Goal: Check status: Check status

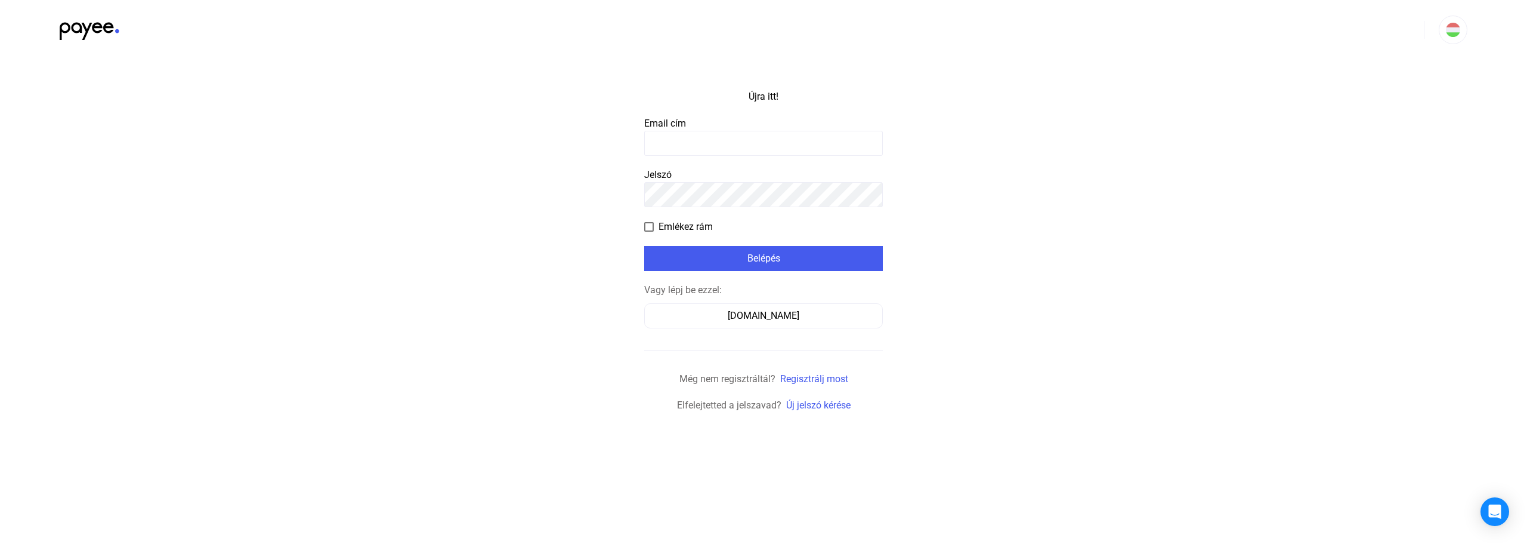
click at [687, 152] on input at bounding box center [763, 143] width 239 height 25
click at [687, 151] on input at bounding box center [763, 143] width 239 height 25
type input "**********"
click at [763, 259] on font "Belépés" at bounding box center [764, 257] width 33 height 11
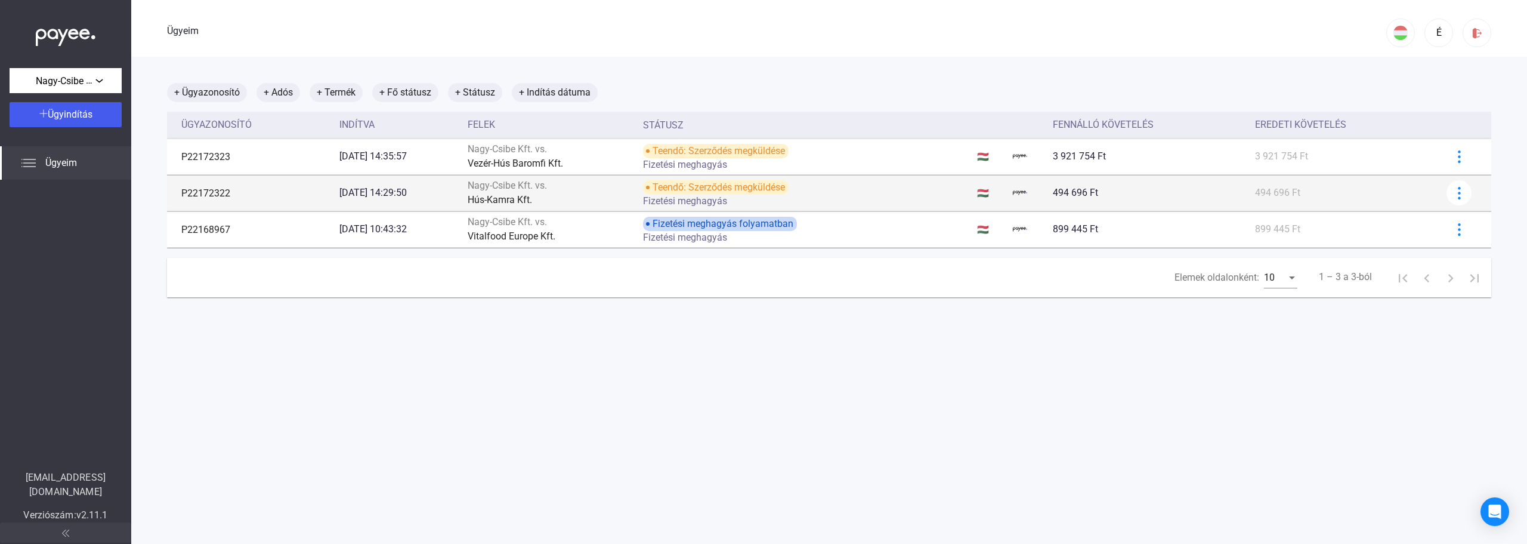
click at [634, 193] on div "Hús-Kamra Kft." at bounding box center [551, 200] width 166 height 14
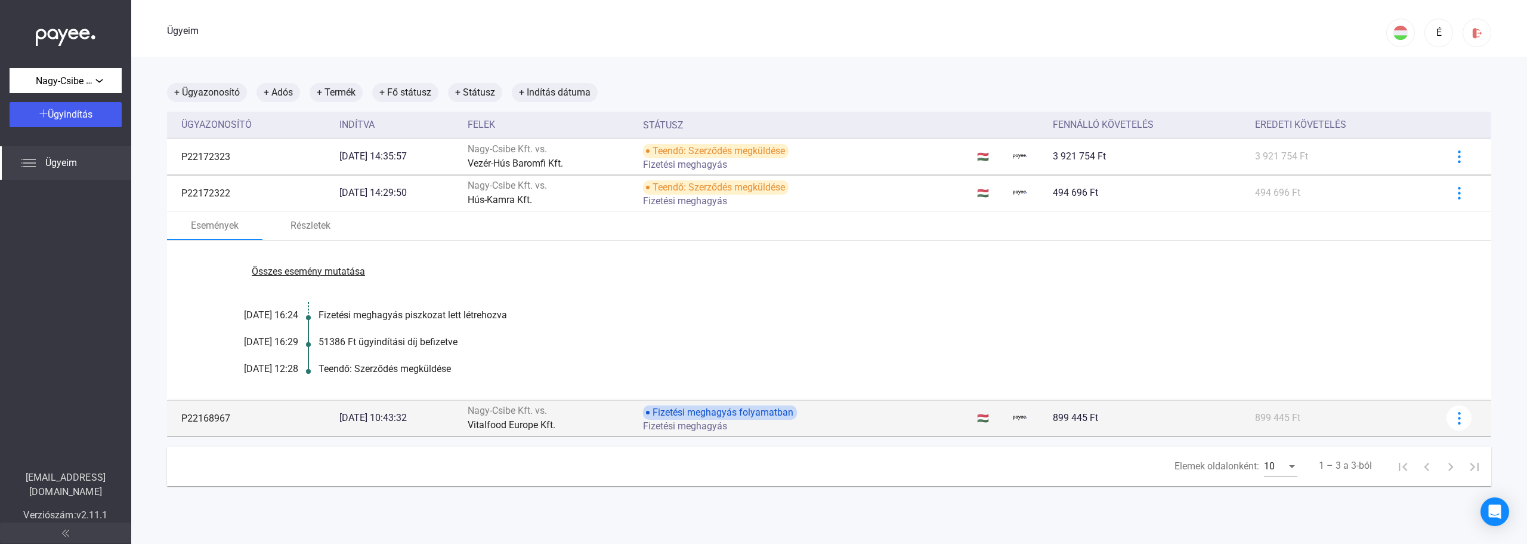
click at [780, 418] on font "Fizetési meghagyás folyamatban" at bounding box center [723, 411] width 141 height 11
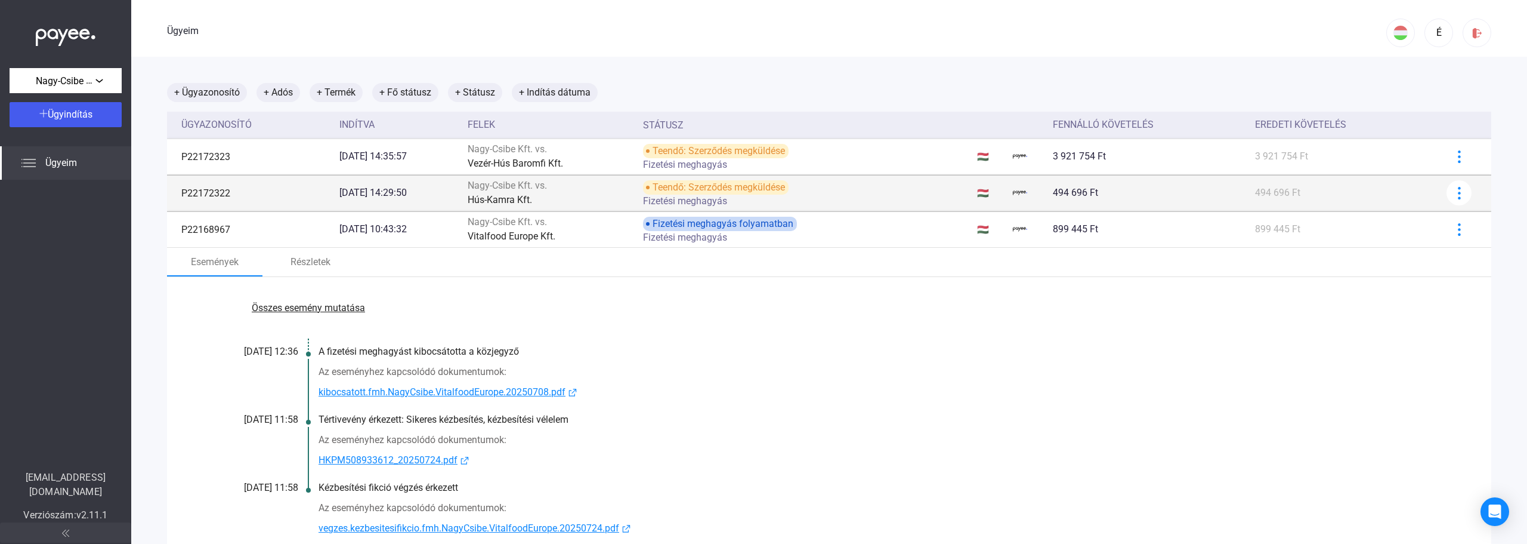
click at [597, 194] on div "Hús-Kamra Kft." at bounding box center [551, 200] width 166 height 14
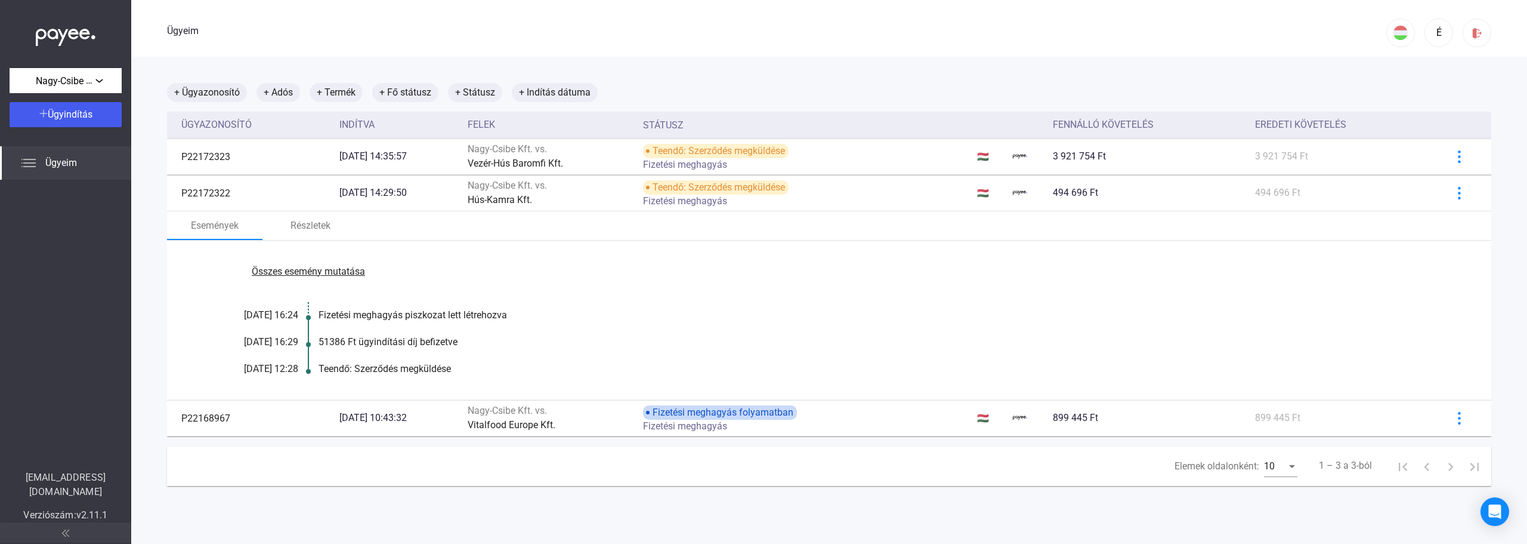
scroll to position [57, 0]
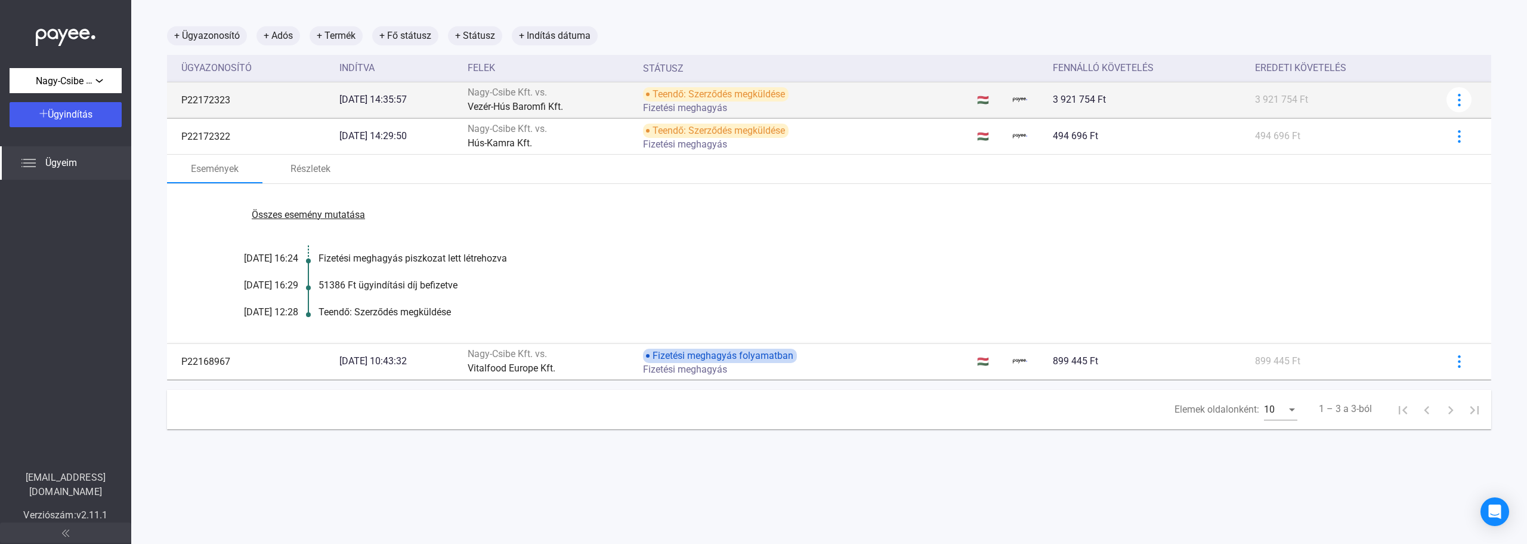
click at [452, 110] on td "[DATE] 14:35:57" at bounding box center [399, 100] width 128 height 36
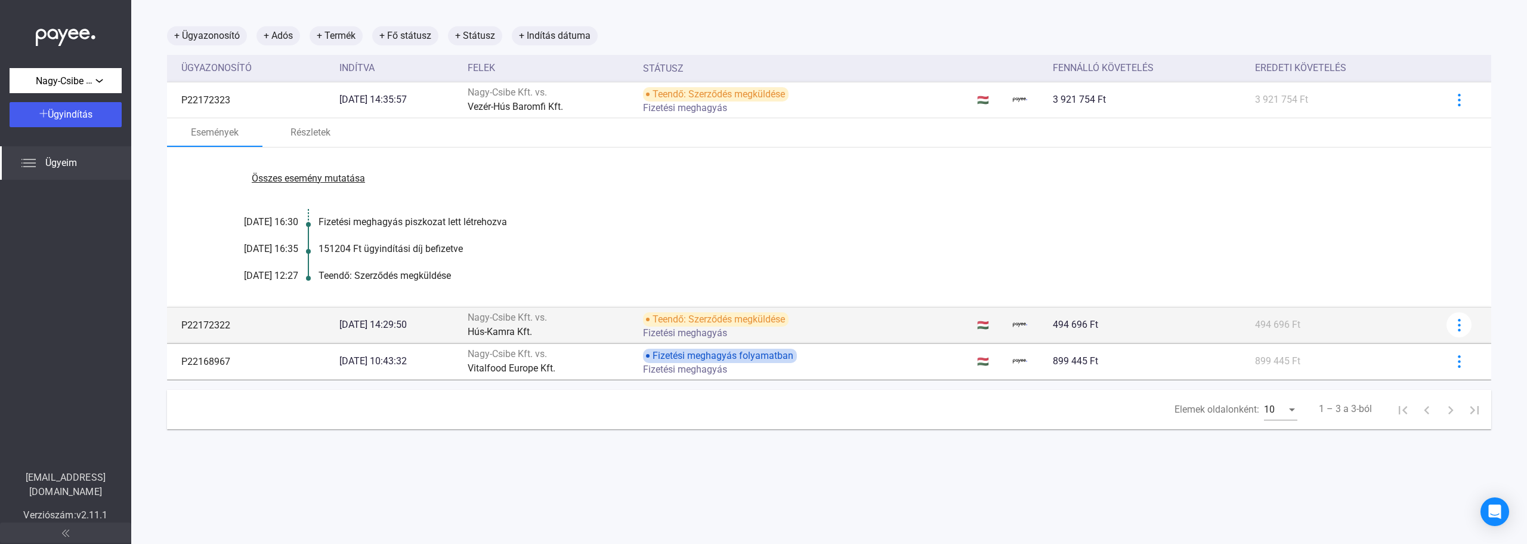
click at [672, 322] on div "Teendő: Szerződés megküldése" at bounding box center [716, 319] width 146 height 14
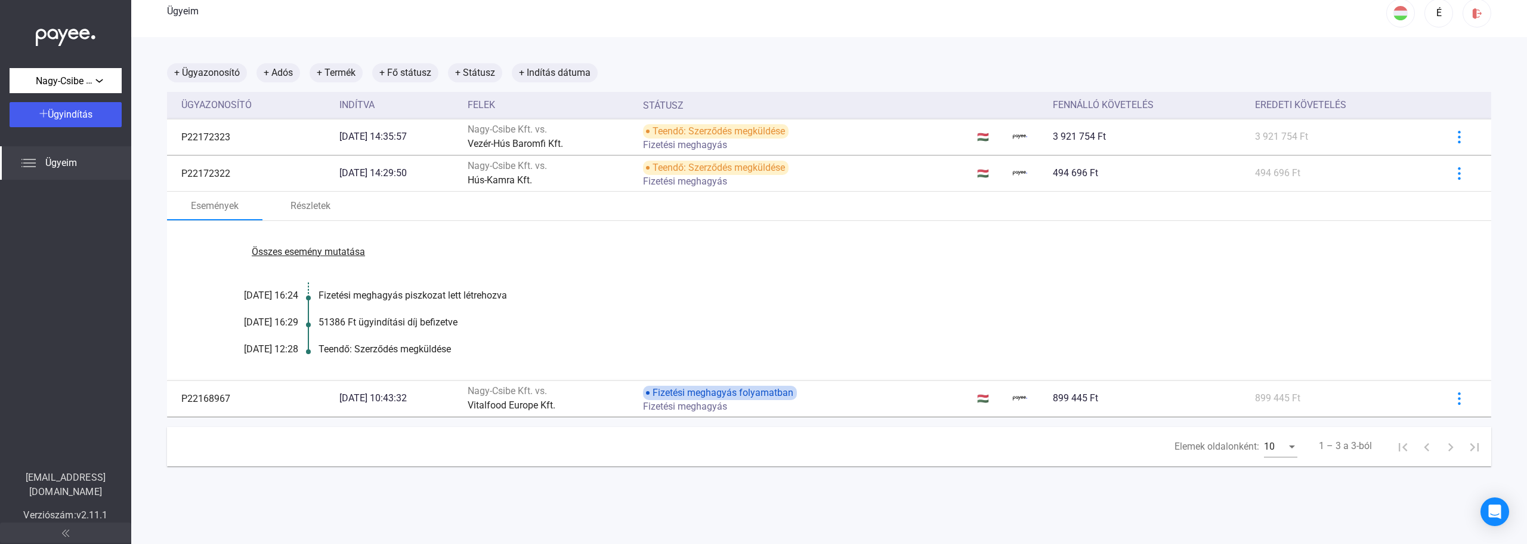
scroll to position [0, 0]
